Goal: Task Accomplishment & Management: Complete application form

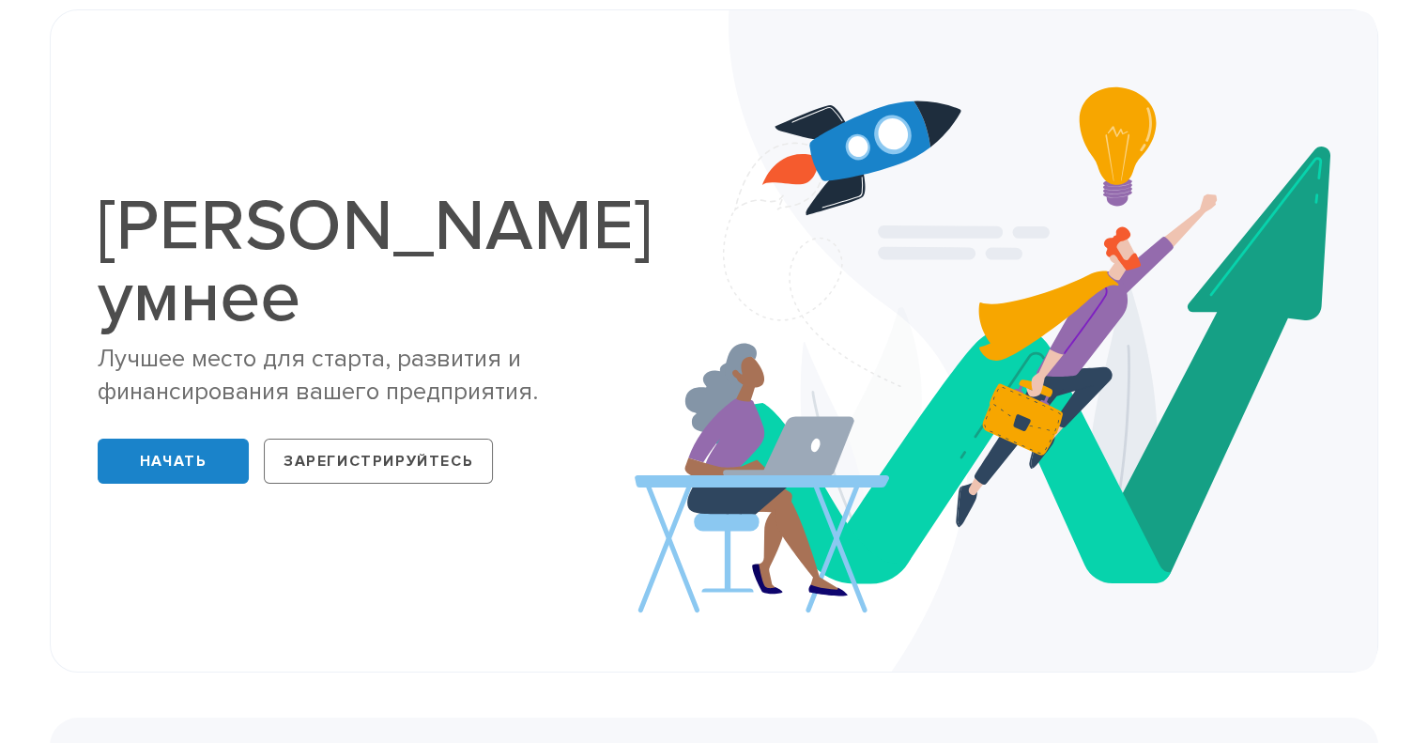
scroll to position [94, 0]
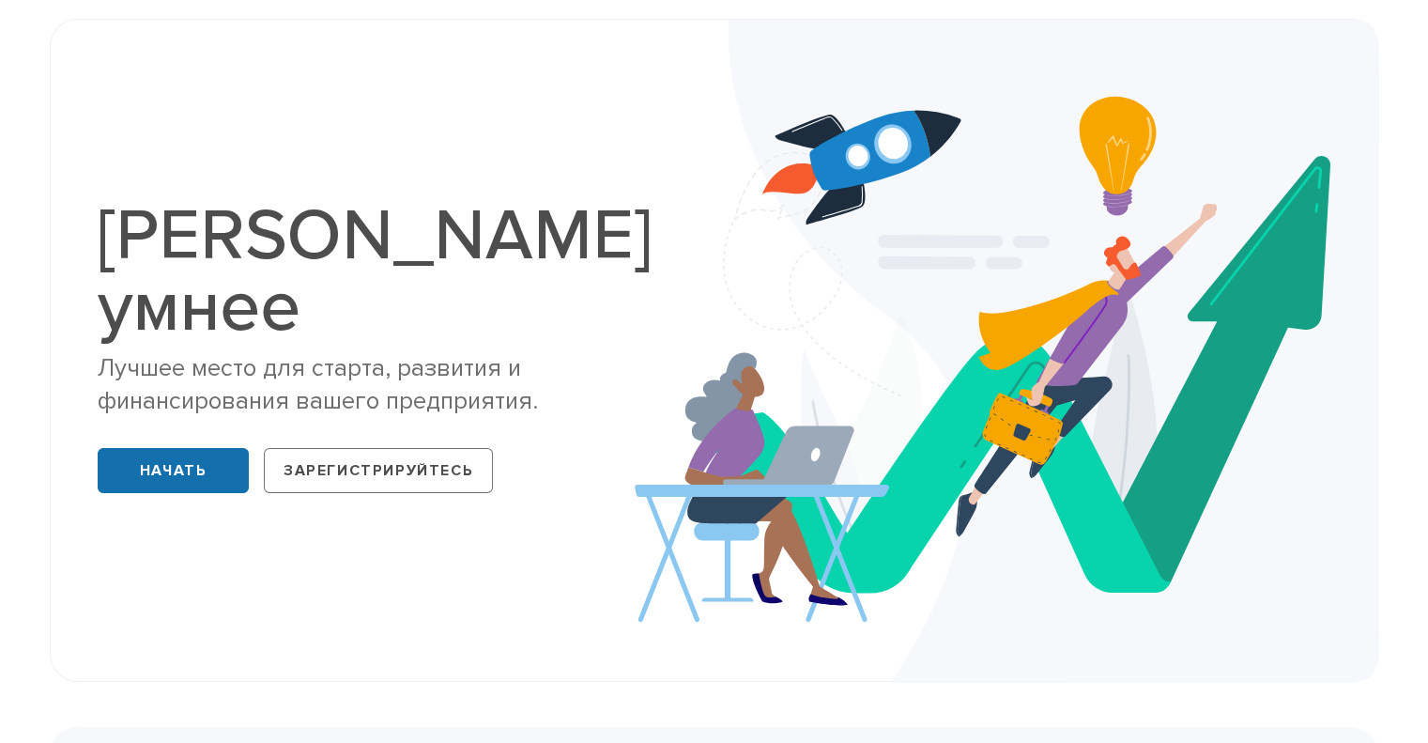
click at [248, 448] on link "Начать" at bounding box center [173, 470] width 151 height 45
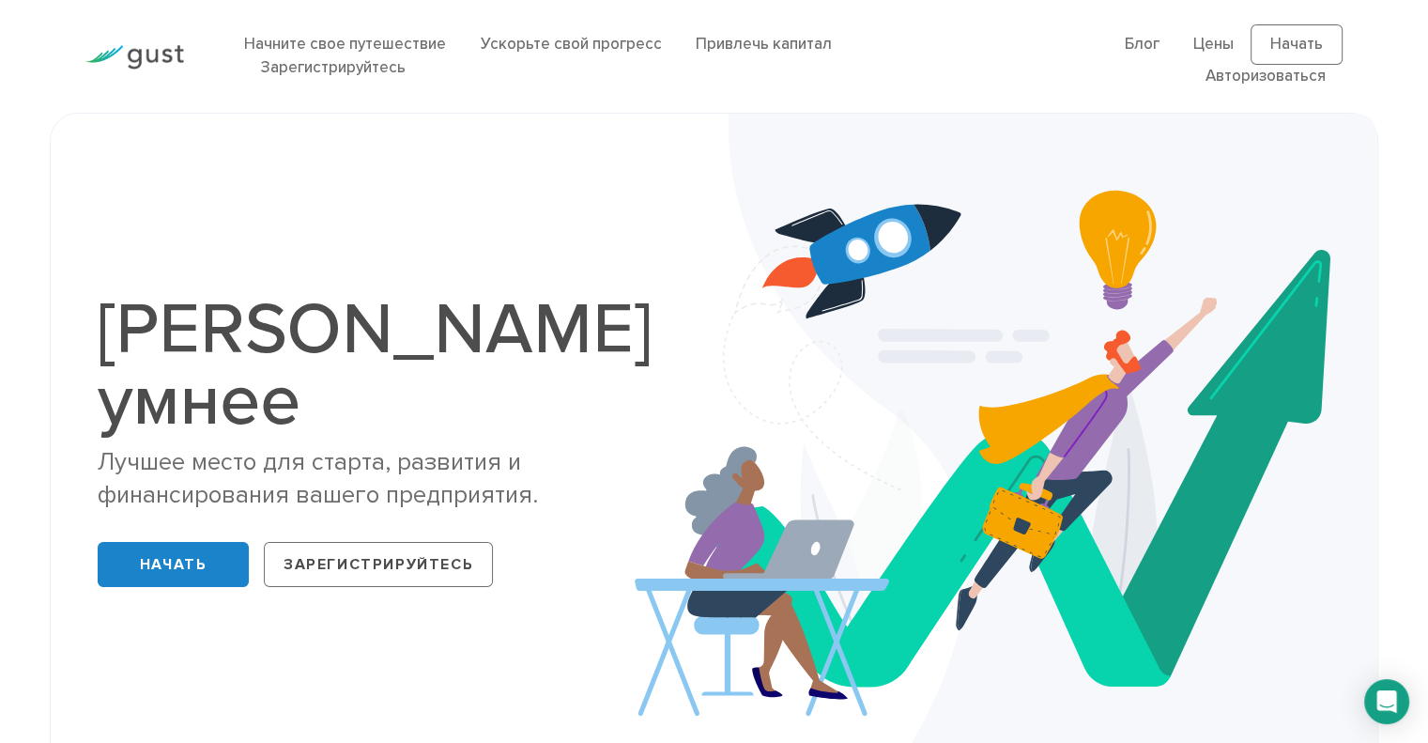
click at [585, 141] on div "Стартап умнее Лучшее место для старта, развития и финансирования вашего предпри…" at bounding box center [714, 444] width 1329 height 663
